Goal: Task Accomplishment & Management: Use online tool/utility

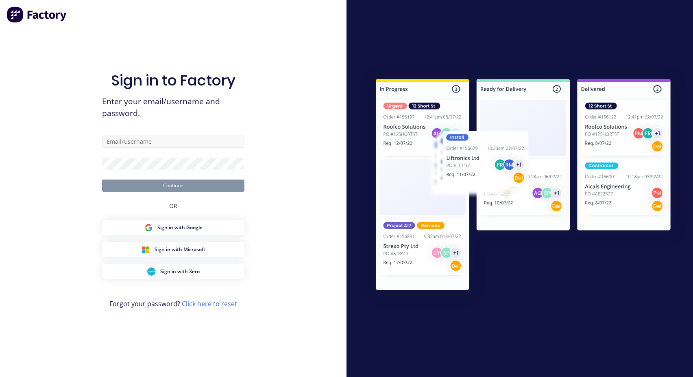
click at [107, 140] on input "text" at bounding box center [173, 141] width 142 height 12
paste input "[EMAIL_ADDRESS][DOMAIN_NAME]"
type input "[EMAIL_ADDRESS][DOMAIN_NAME]"
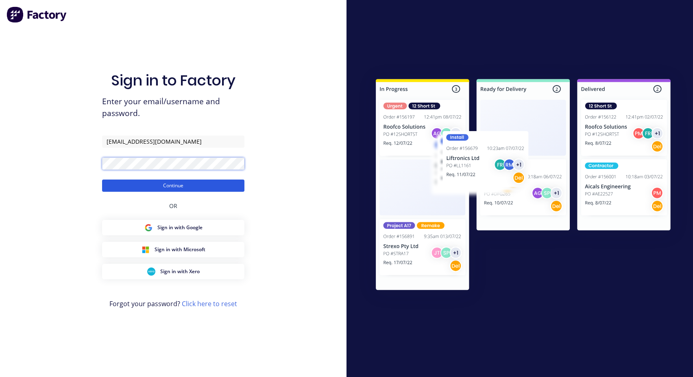
click at [102, 179] on button "Continue" at bounding box center [173, 185] width 142 height 12
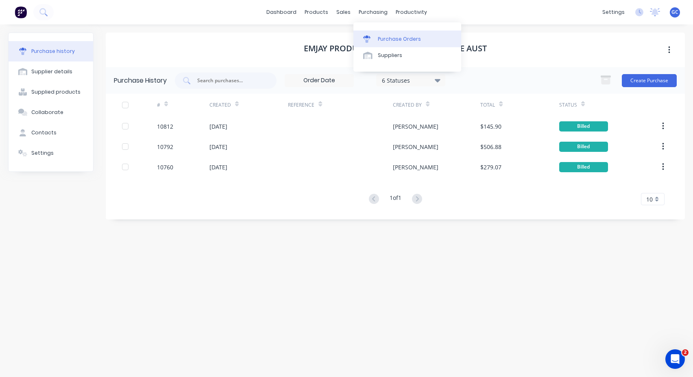
click at [387, 38] on div "Purchase Orders" at bounding box center [399, 38] width 43 height 7
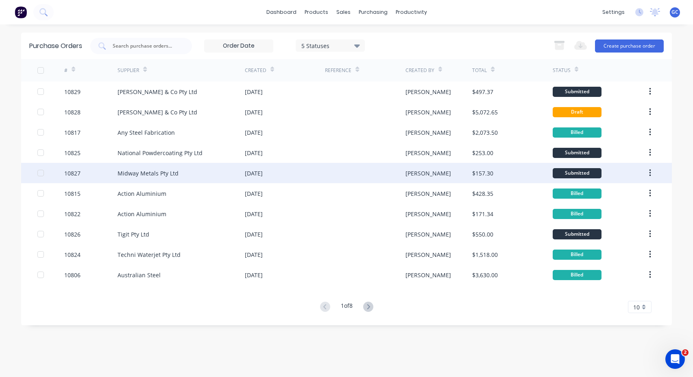
click at [75, 172] on div "10827" at bounding box center [72, 173] width 16 height 9
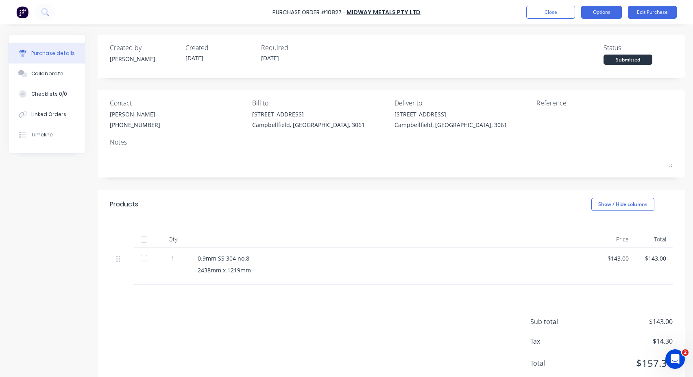
click at [597, 10] on button "Options" at bounding box center [601, 12] width 41 height 13
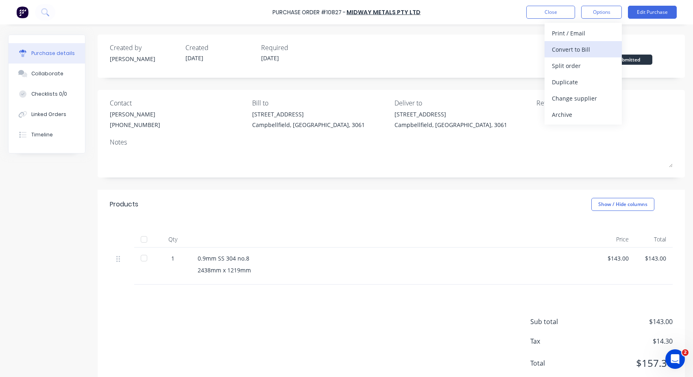
click at [564, 49] on div "Convert to Bill" at bounding box center [583, 50] width 63 height 12
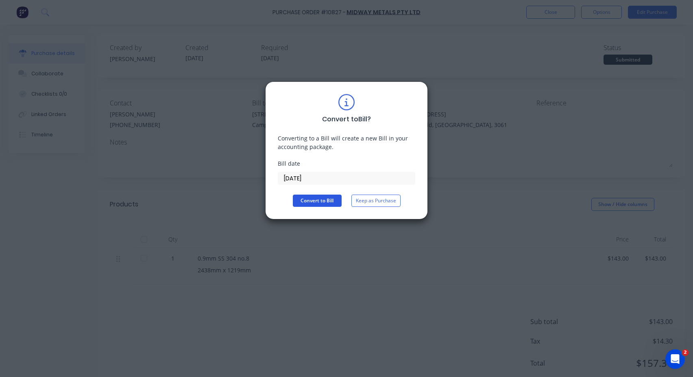
click at [325, 200] on button "Convert to Bill" at bounding box center [317, 200] width 49 height 12
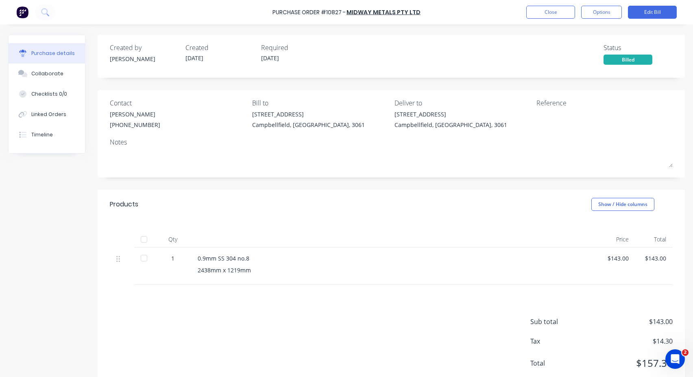
scroll to position [23, 0]
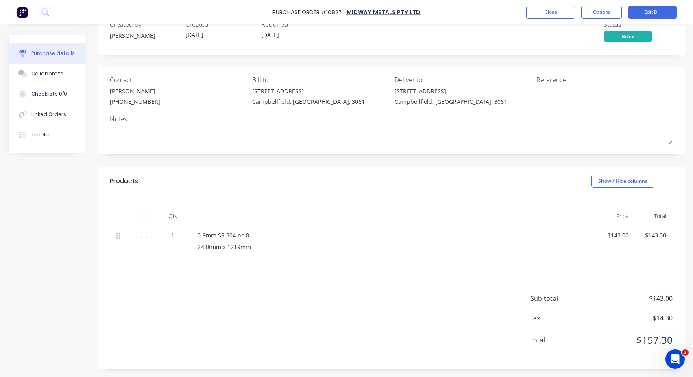
click at [143, 235] on div at bounding box center [144, 235] width 16 height 16
